Goal: Entertainment & Leisure: Consume media (video, audio)

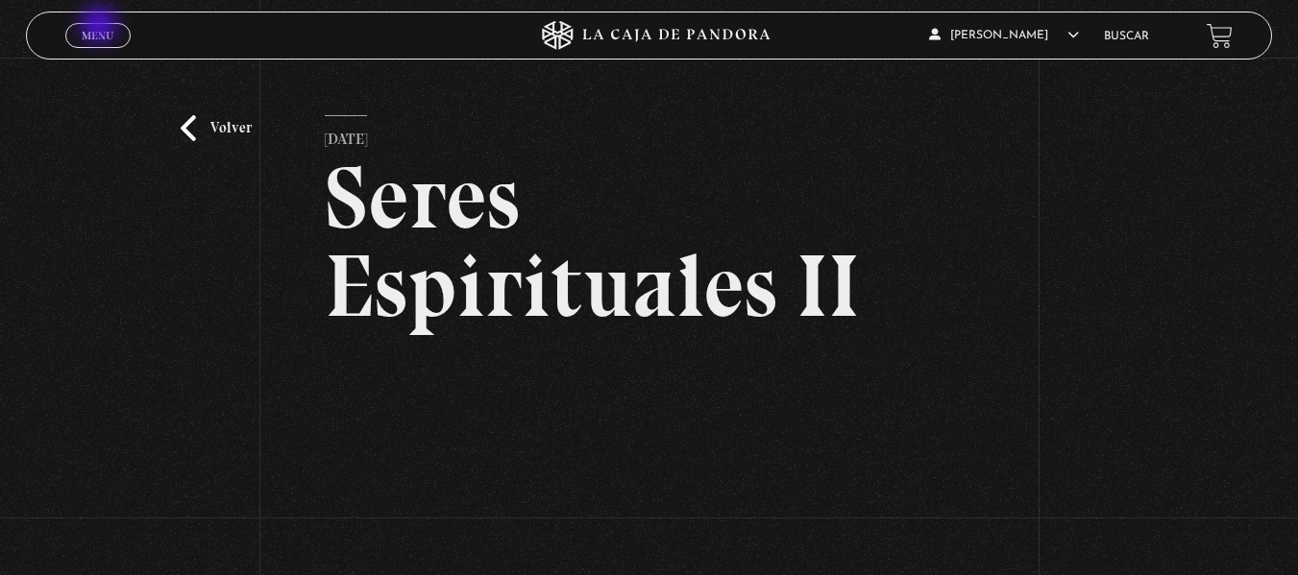
scroll to position [212, 0]
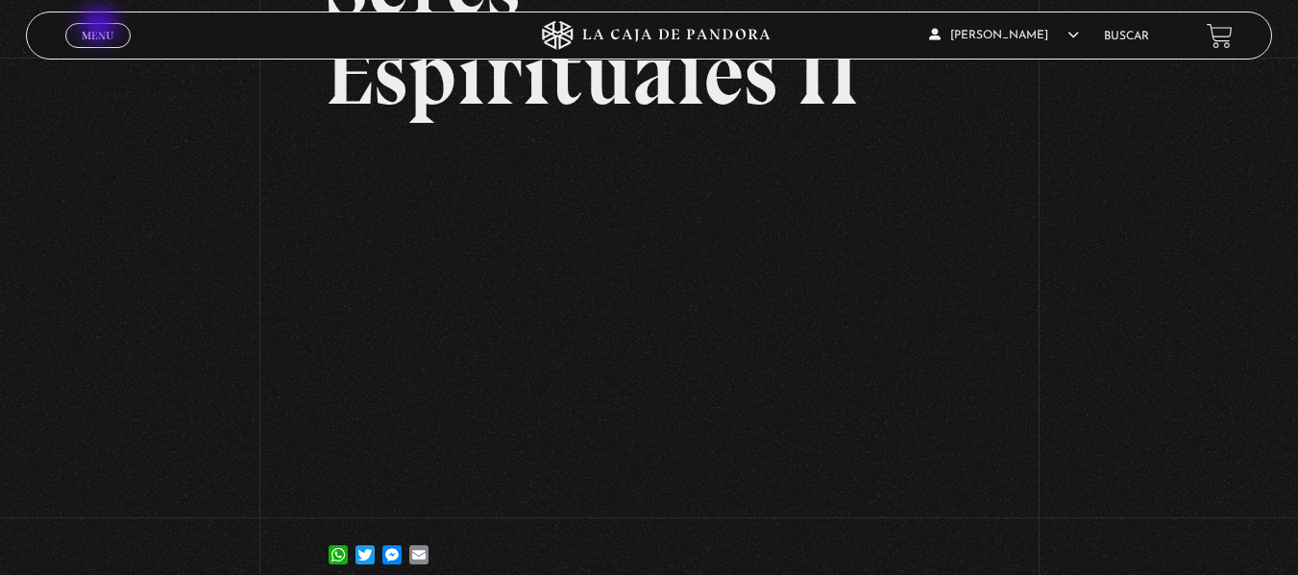
click at [101, 27] on link "Menu Cerrar" at bounding box center [97, 35] width 65 height 25
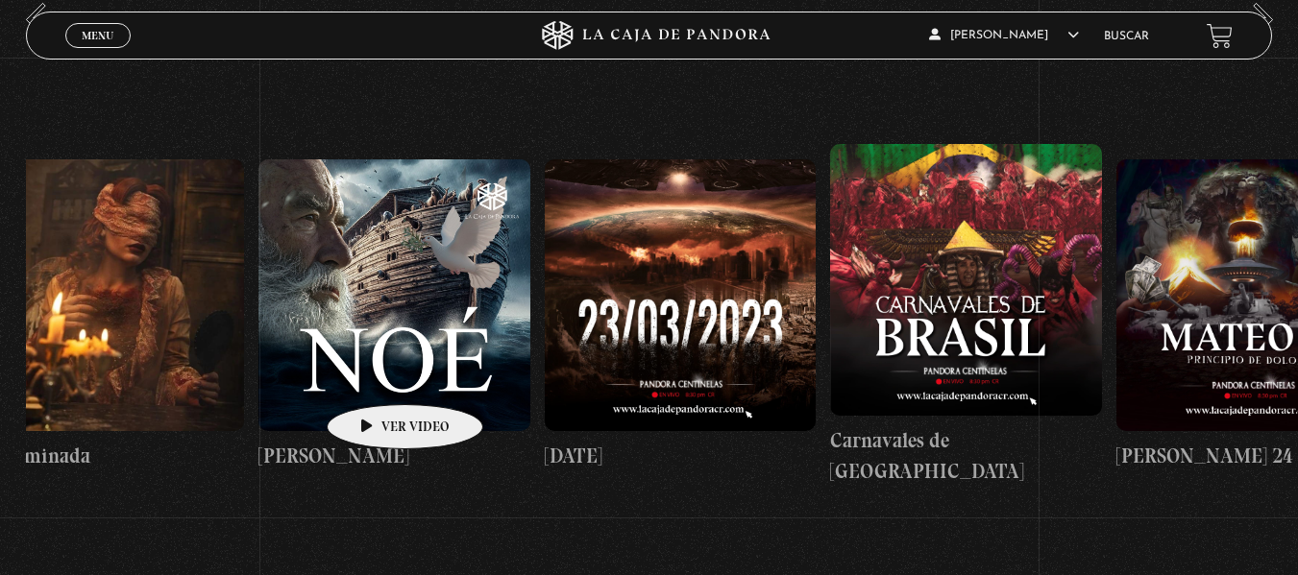
scroll to position [0, 12058]
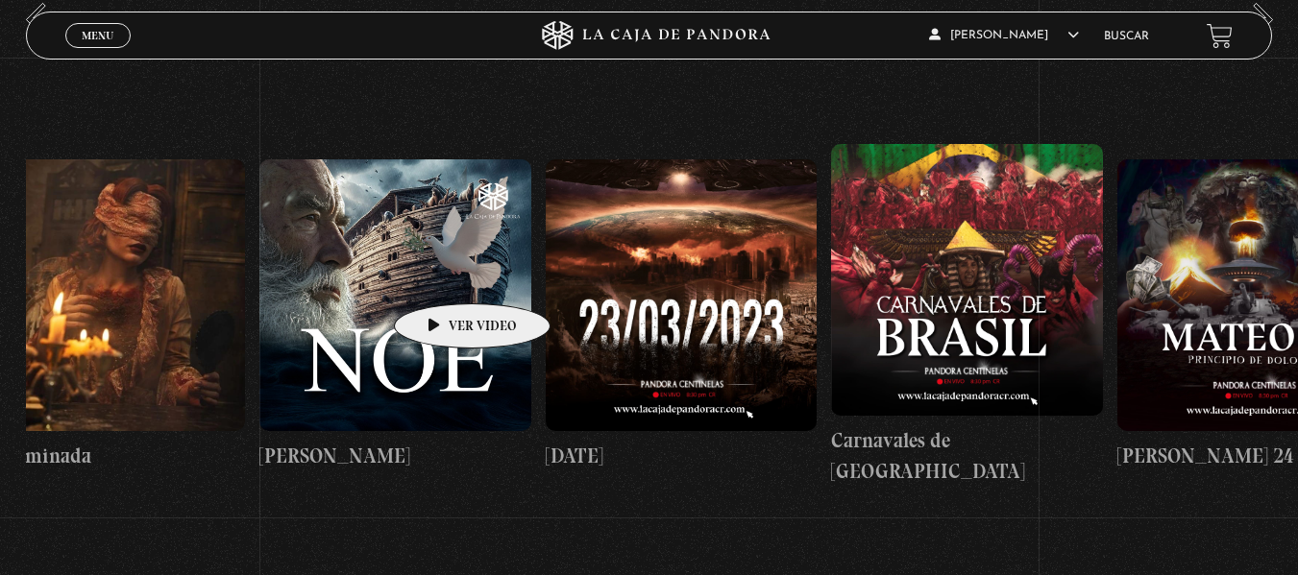
click at [442, 275] on figure at bounding box center [395, 295] width 272 height 272
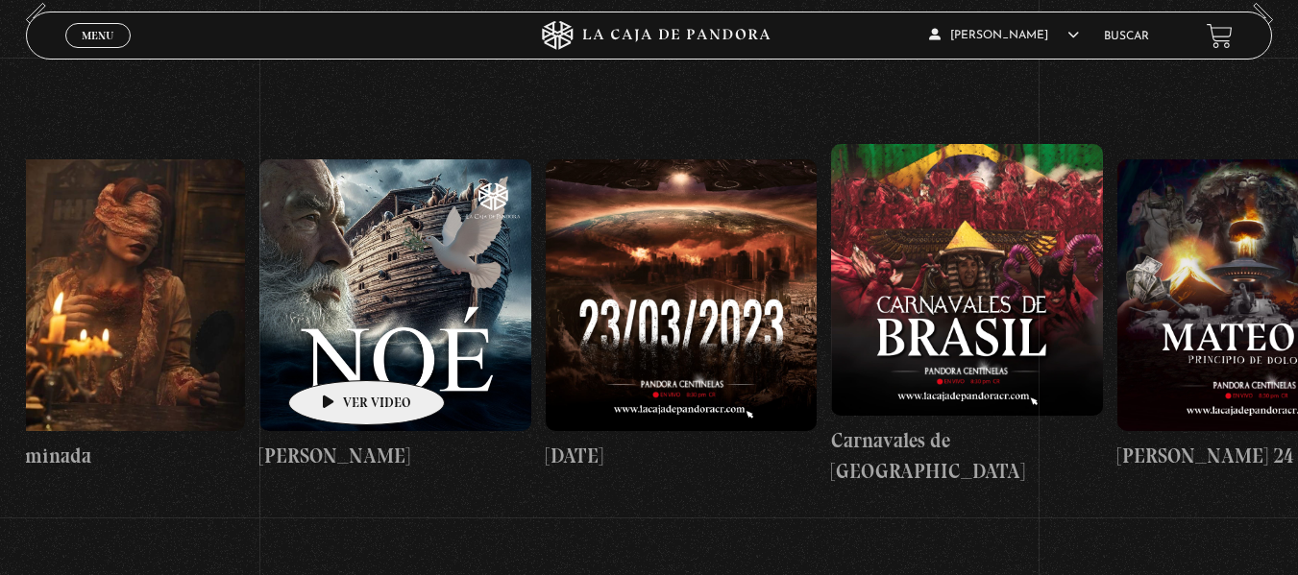
click at [336, 352] on figure at bounding box center [395, 295] width 272 height 272
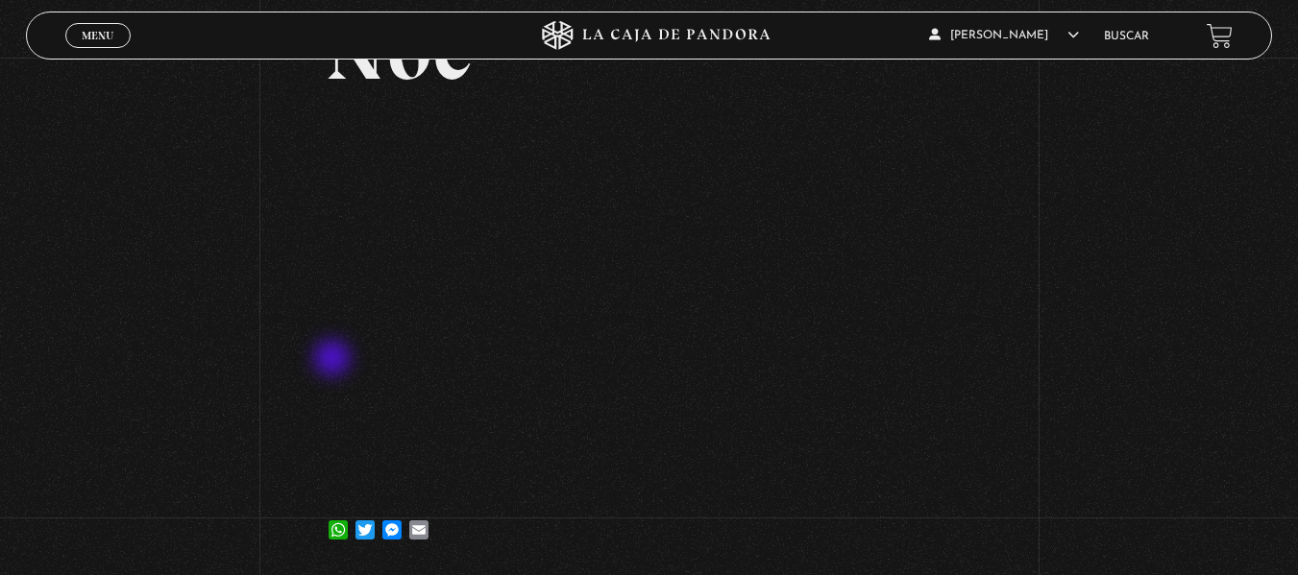
scroll to position [148, 0]
